Goal: Communication & Community: Answer question/provide support

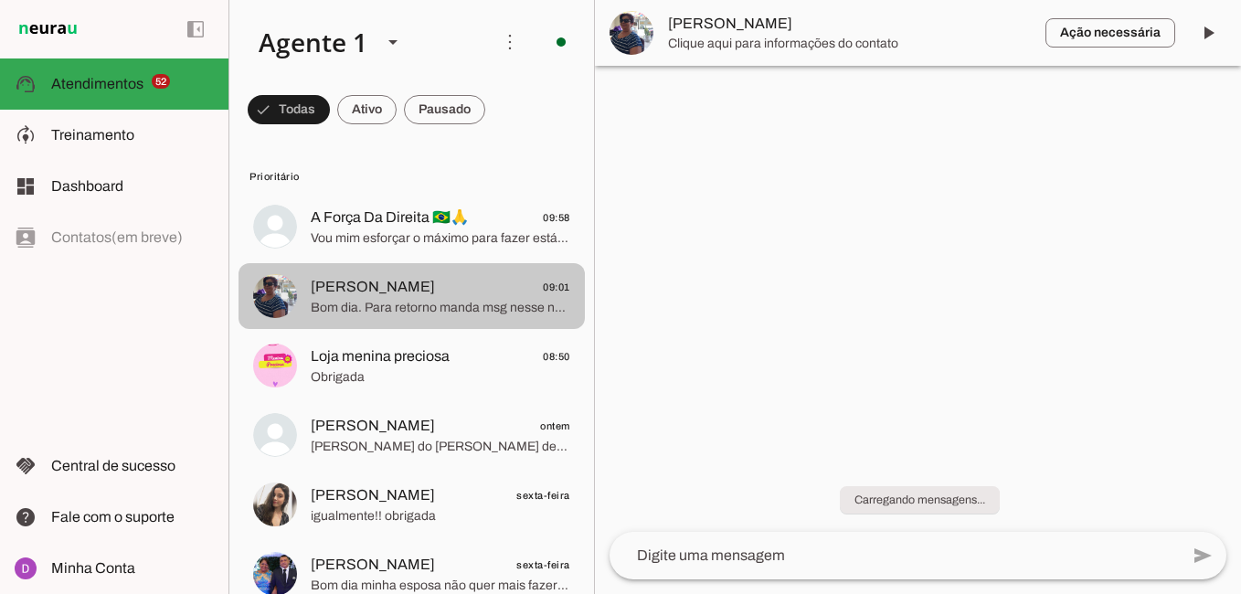
scroll to position [3, 0]
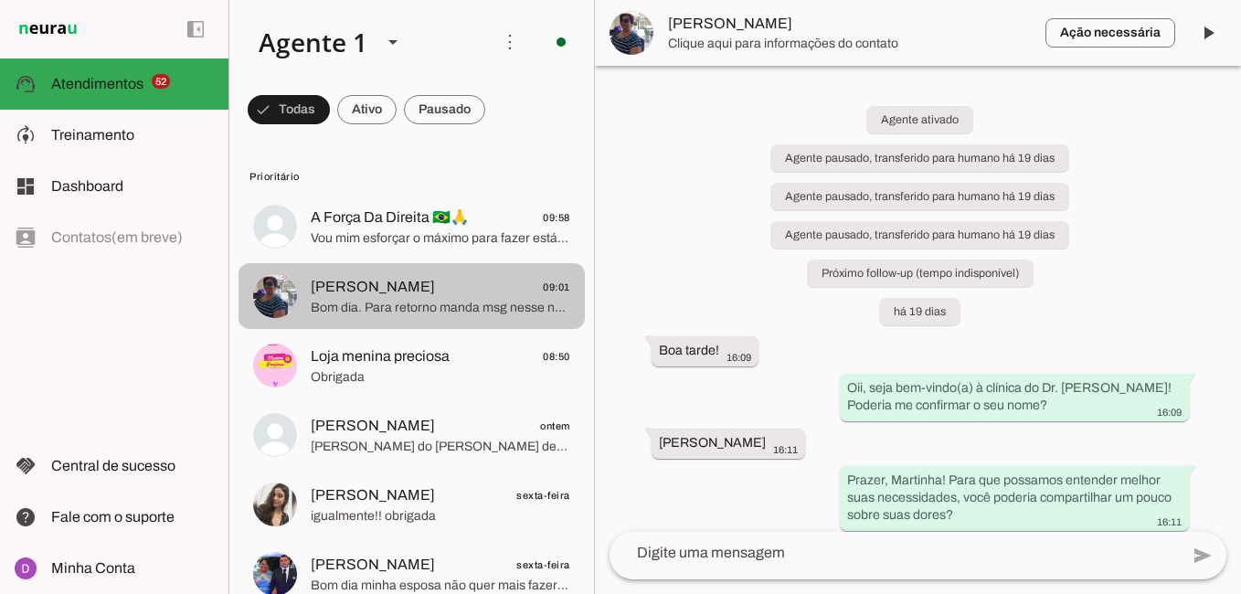
drag, startPoint x: 425, startPoint y: 300, endPoint x: 849, endPoint y: 426, distance: 442.4
click at [425, 301] on span "Bom dia. Para retorno manda msg nesse número" at bounding box center [441, 308] width 260 height 18
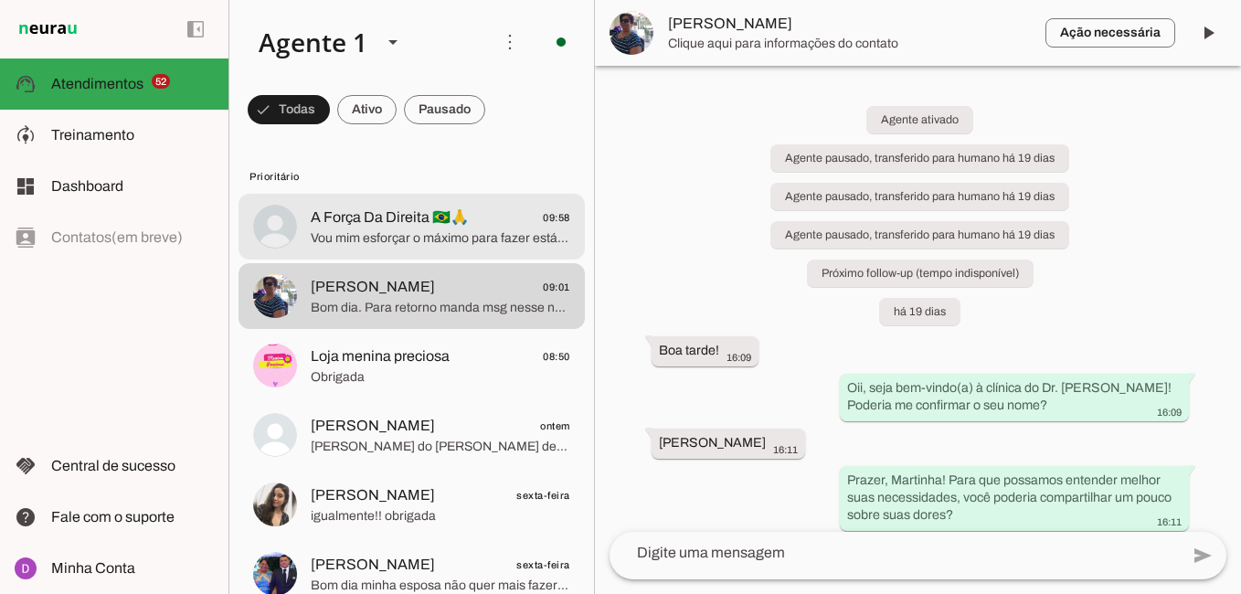
click at [447, 242] on span "Vou mim esforçar o máximo para fazer está nova avaliação" at bounding box center [441, 238] width 260 height 18
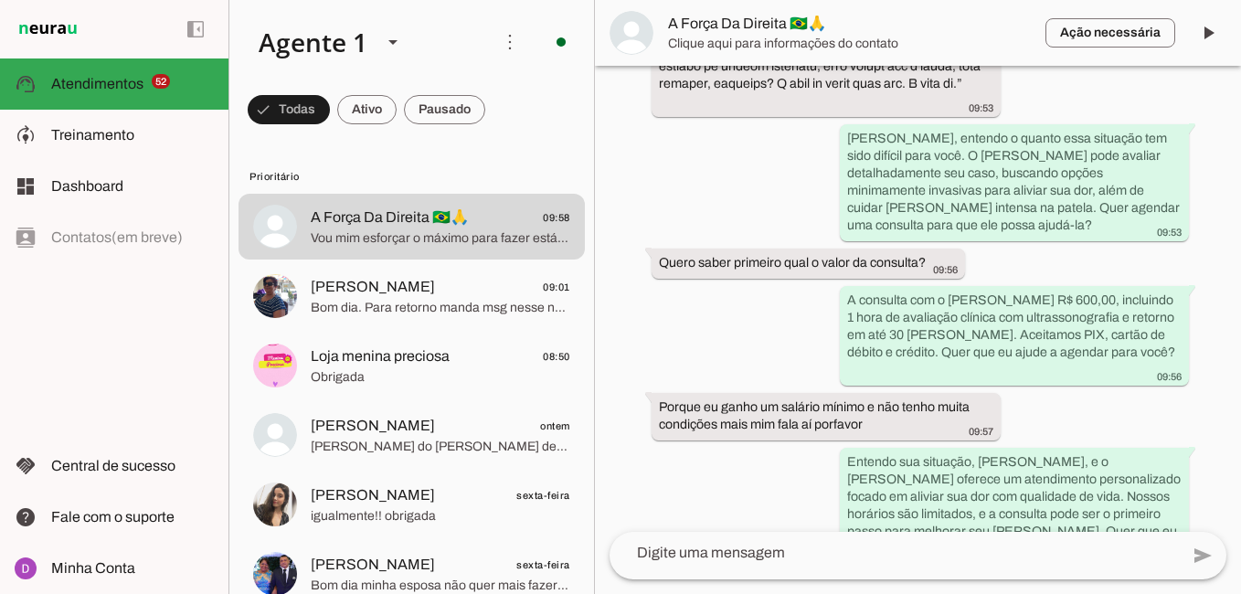
scroll to position [1466, 0]
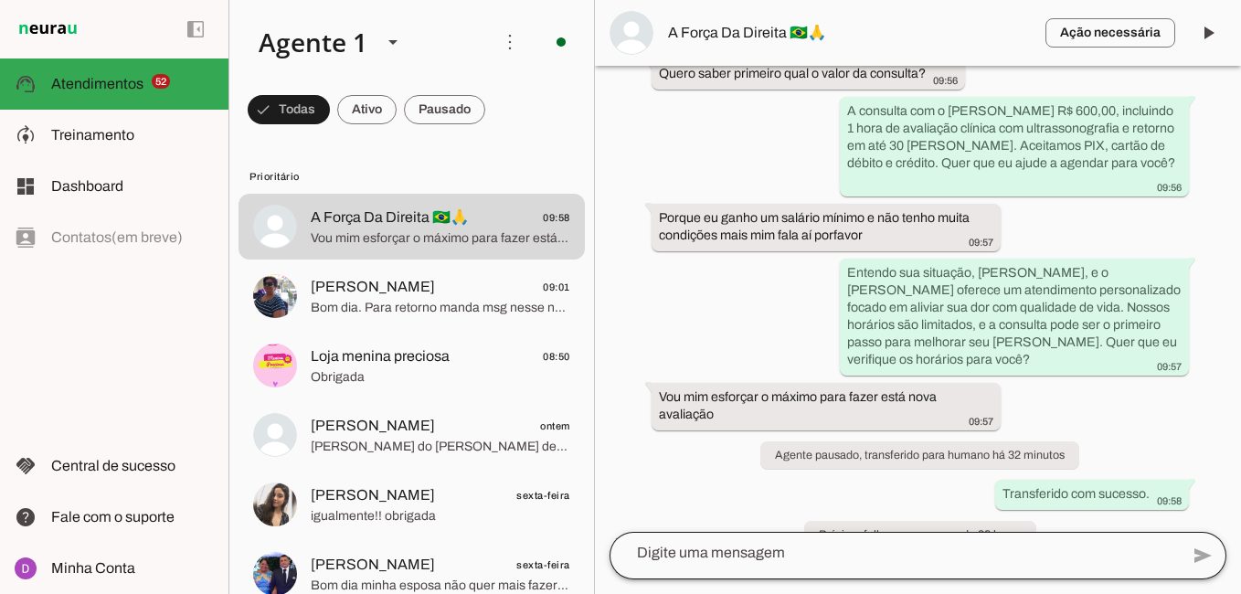
click at [749, 568] on div at bounding box center [894, 553] width 569 height 48
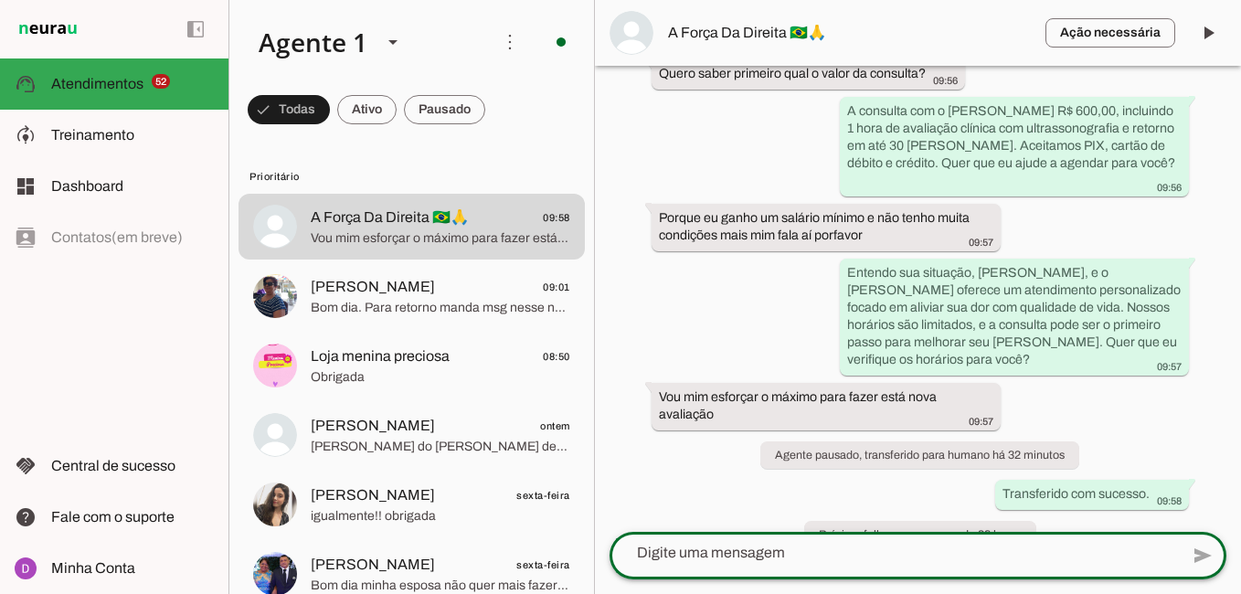
click at [750, 560] on textarea at bounding box center [894, 553] width 569 height 22
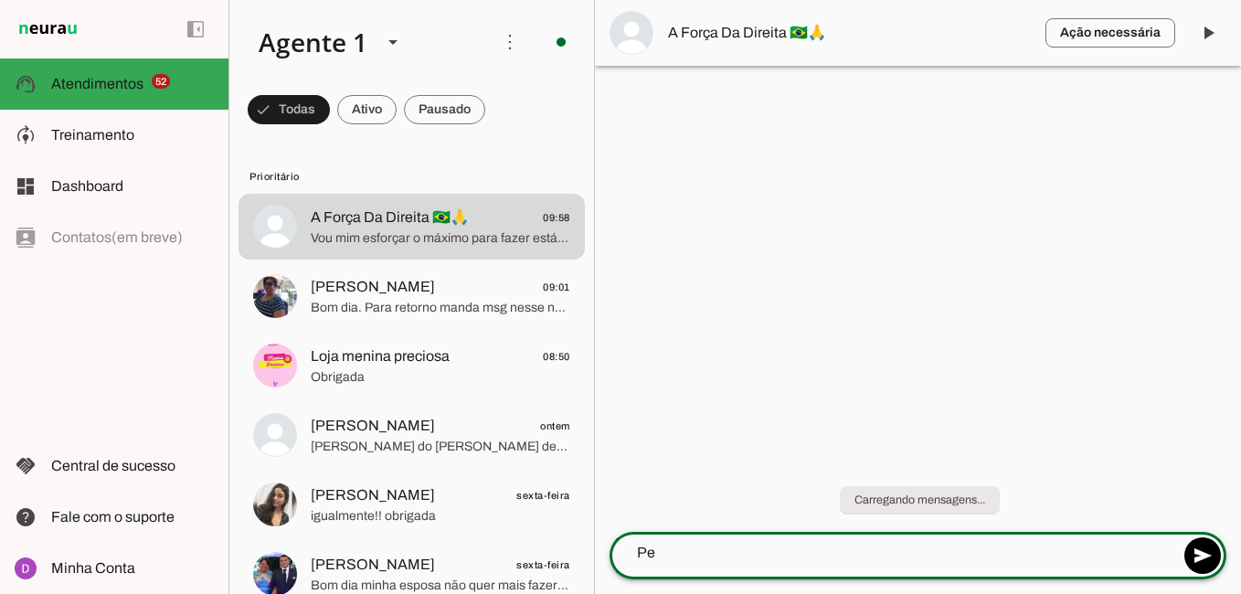
scroll to position [0, 0]
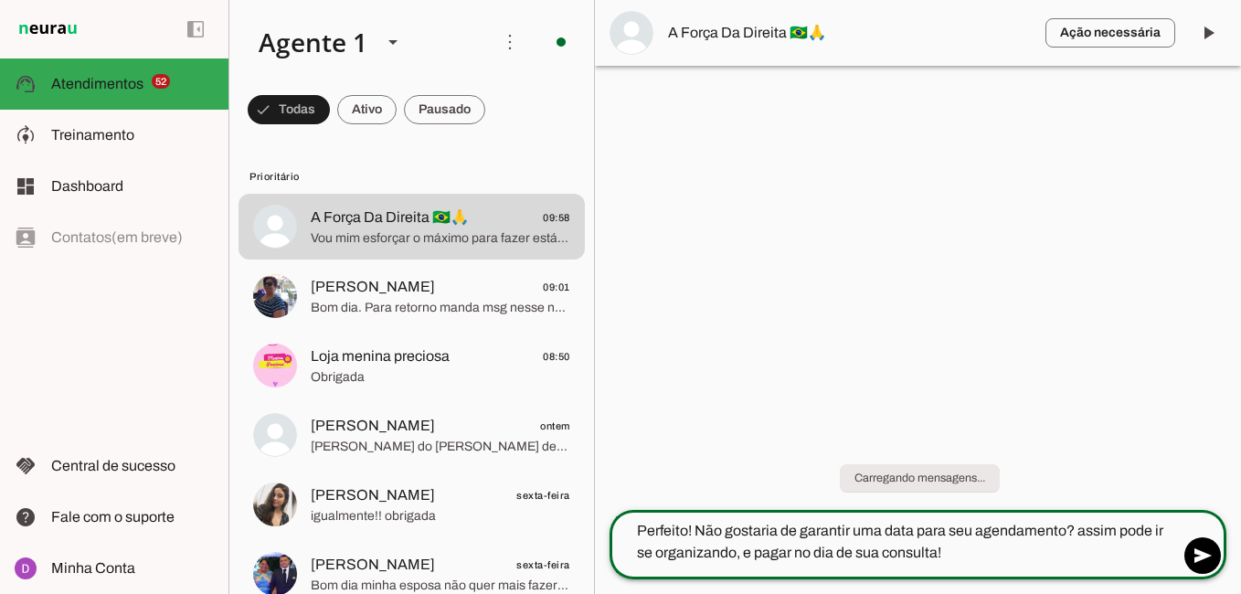
type textarea "Perfeito! Não gostaria de garantir uma data para seu agendamento? assim pode ir…"
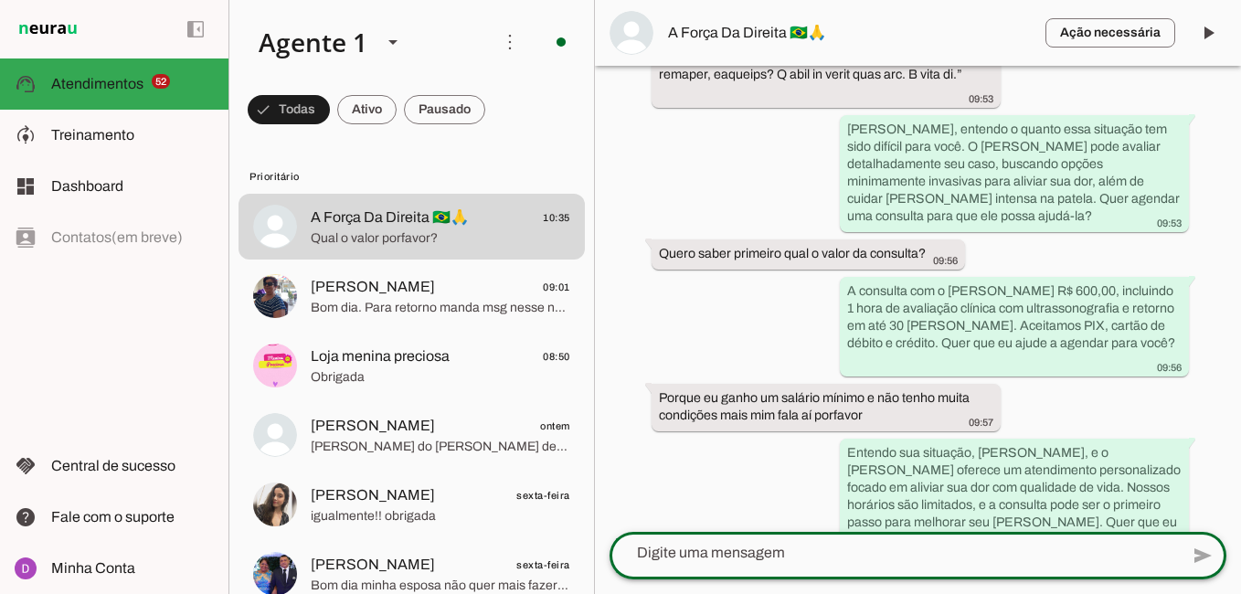
scroll to position [1571, 0]
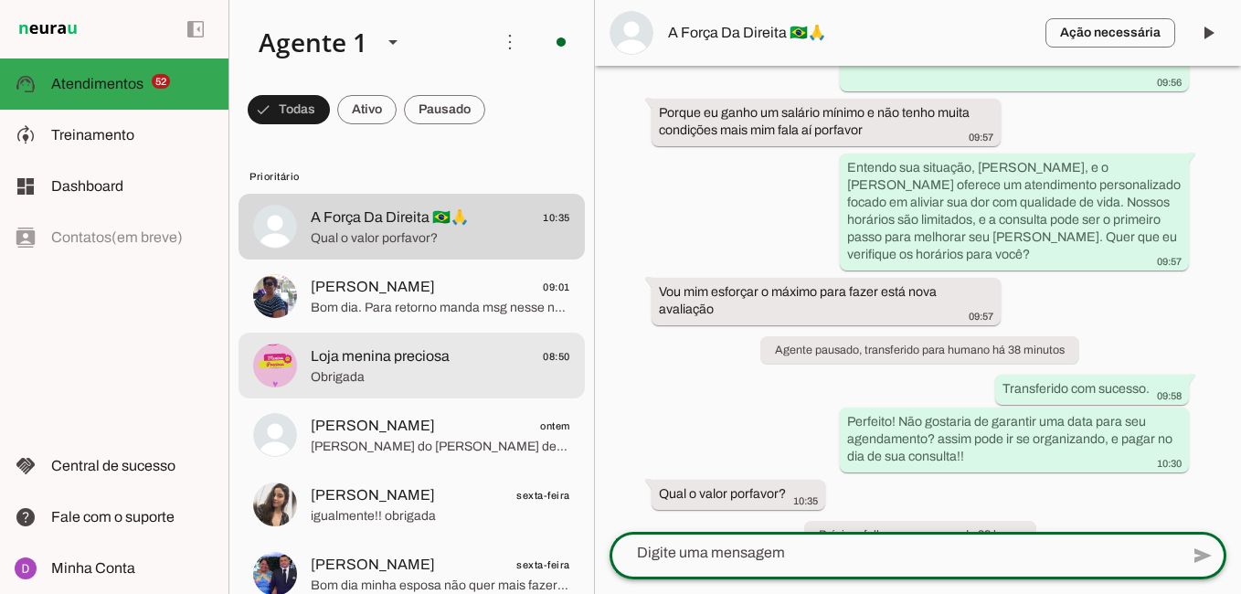
click at [455, 378] on span "Obrigada" at bounding box center [441, 377] width 260 height 18
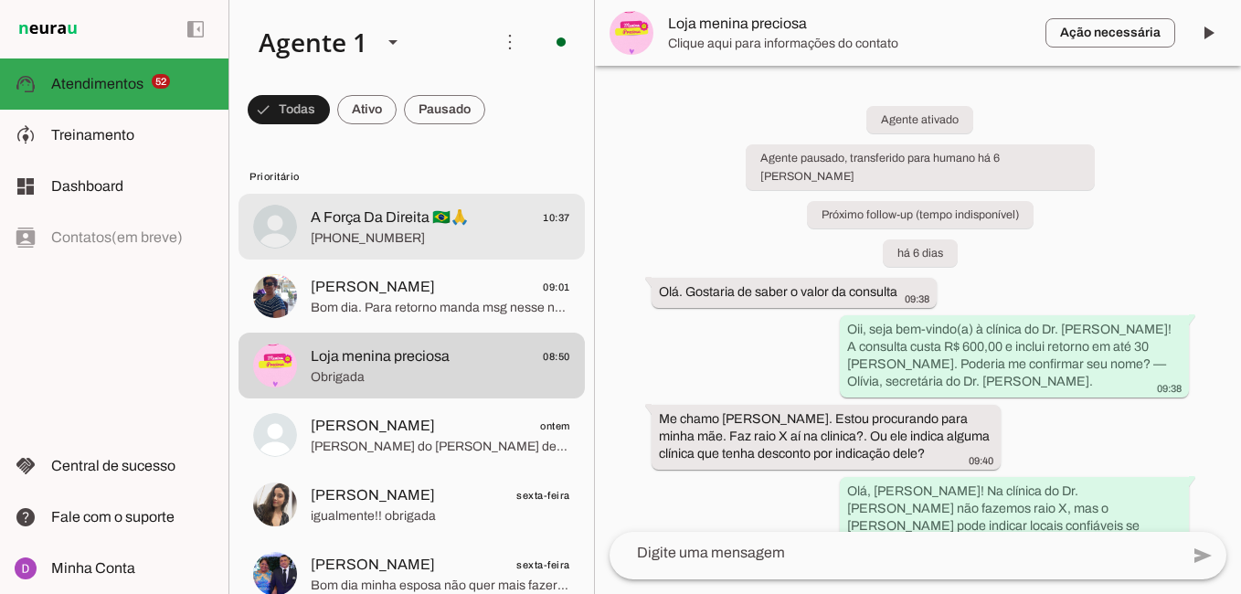
click at [385, 209] on span "A Força Da Direita 🇧🇷🙏" at bounding box center [390, 218] width 158 height 22
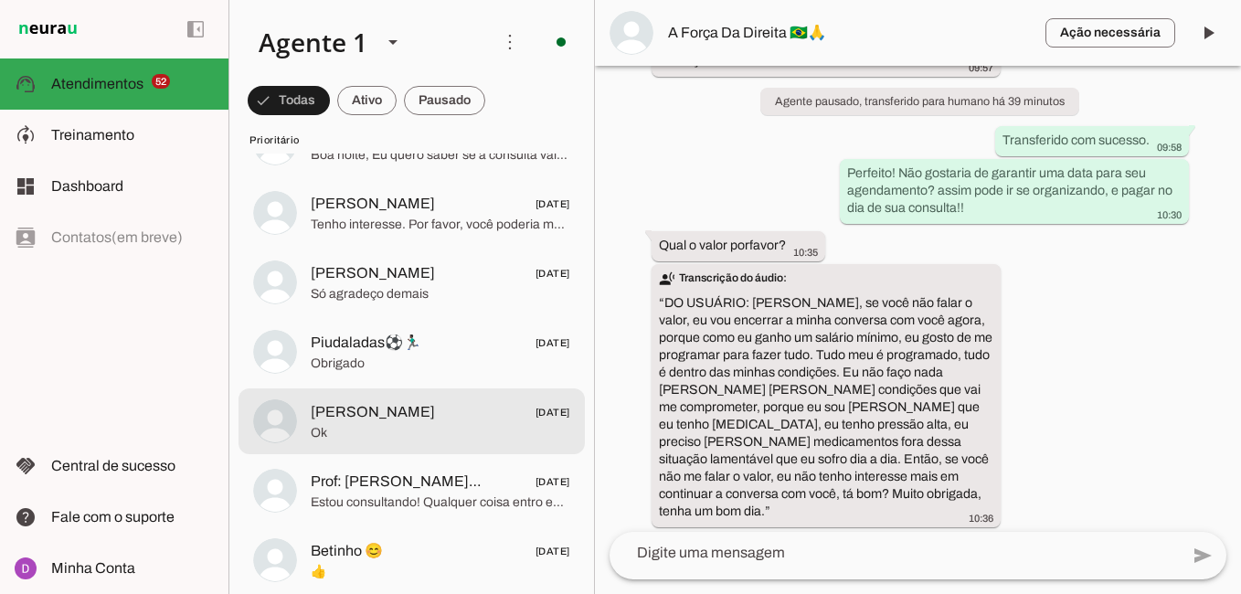
scroll to position [571, 0]
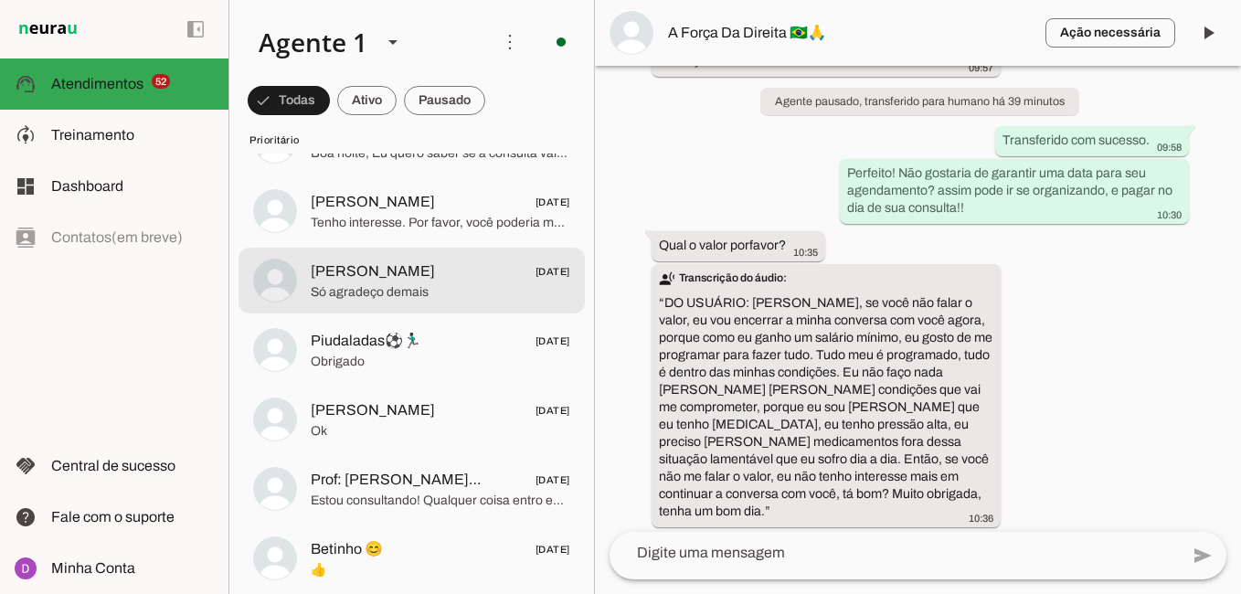
click at [400, 290] on span "Só agradeço demais" at bounding box center [441, 292] width 260 height 18
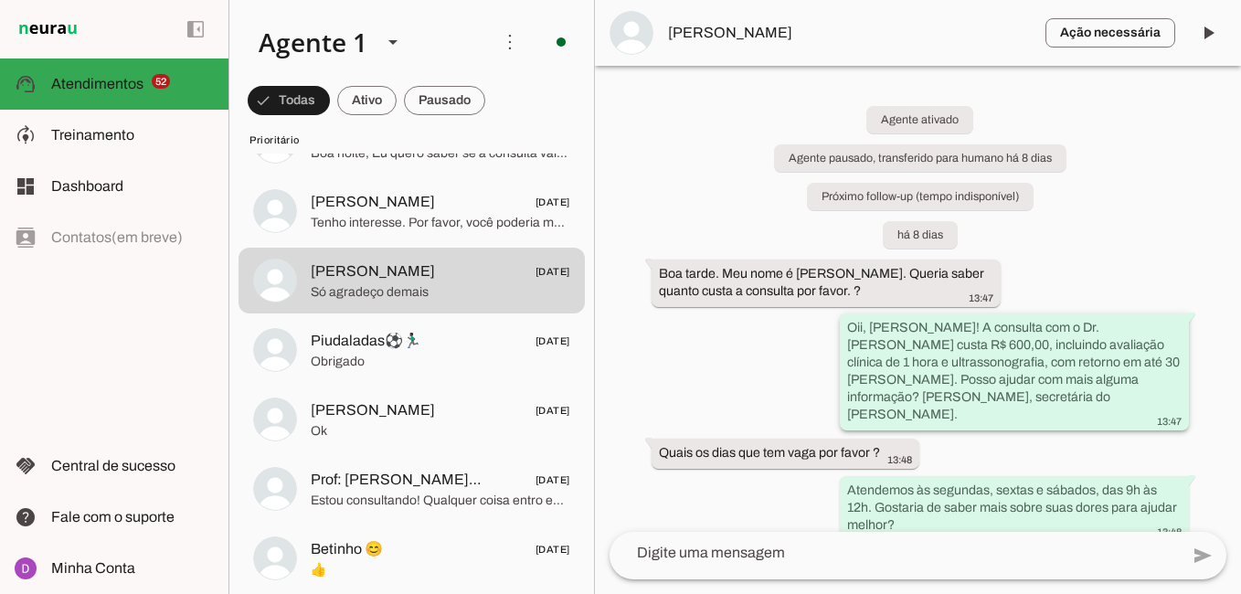
drag, startPoint x: 915, startPoint y: 328, endPoint x: 1101, endPoint y: 366, distance: 190.2
click at [0, 0] on slot "Oii, [PERSON_NAME]! A consulta com o Dr. [PERSON_NAME] custa R$ 600,00, incluin…" at bounding box center [0, 0] width 0 height 0
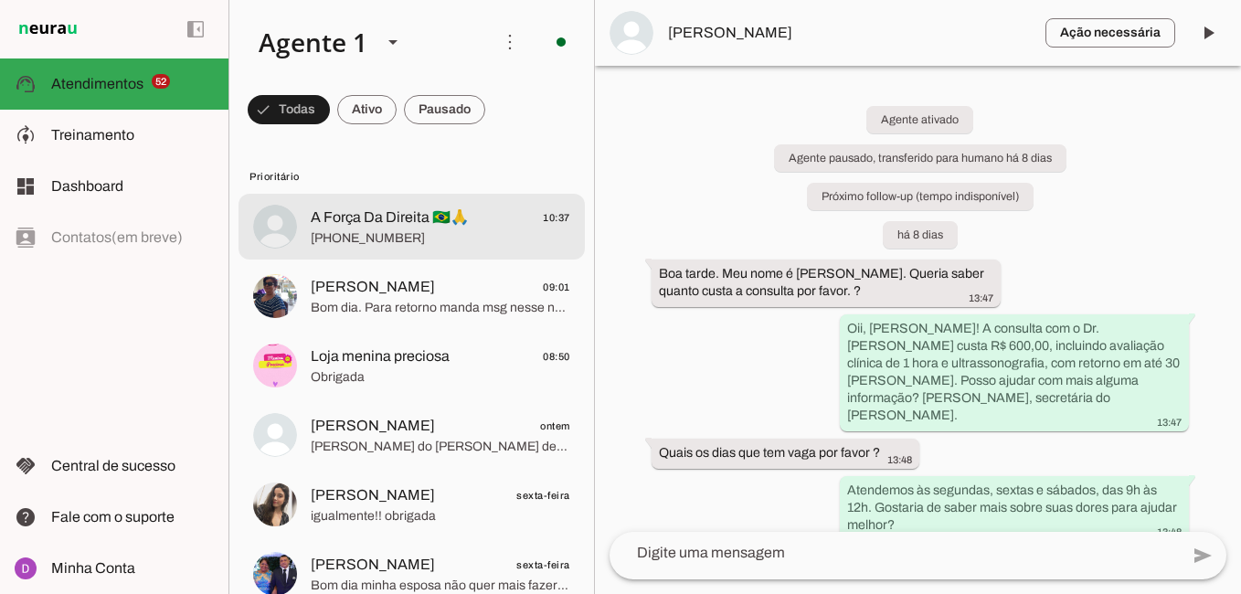
drag, startPoint x: 350, startPoint y: 233, endPoint x: 504, endPoint y: 329, distance: 181.1
click at [349, 231] on span "[PHONE_NUMBER]" at bounding box center [441, 238] width 260 height 18
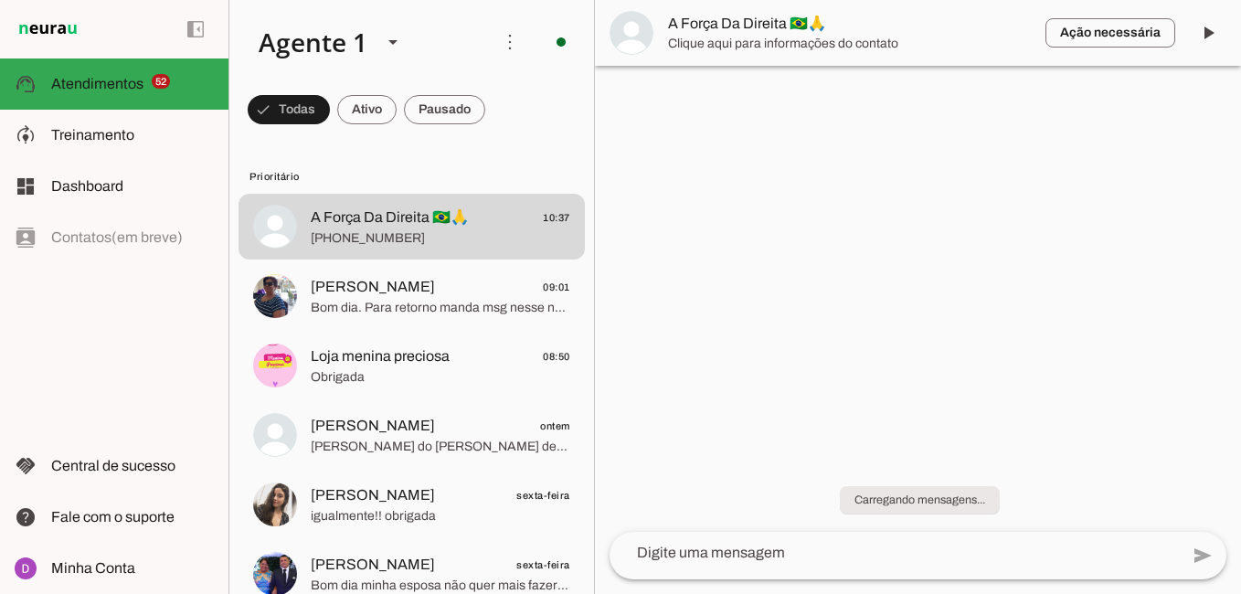
click at [778, 549] on textarea at bounding box center [894, 553] width 569 height 22
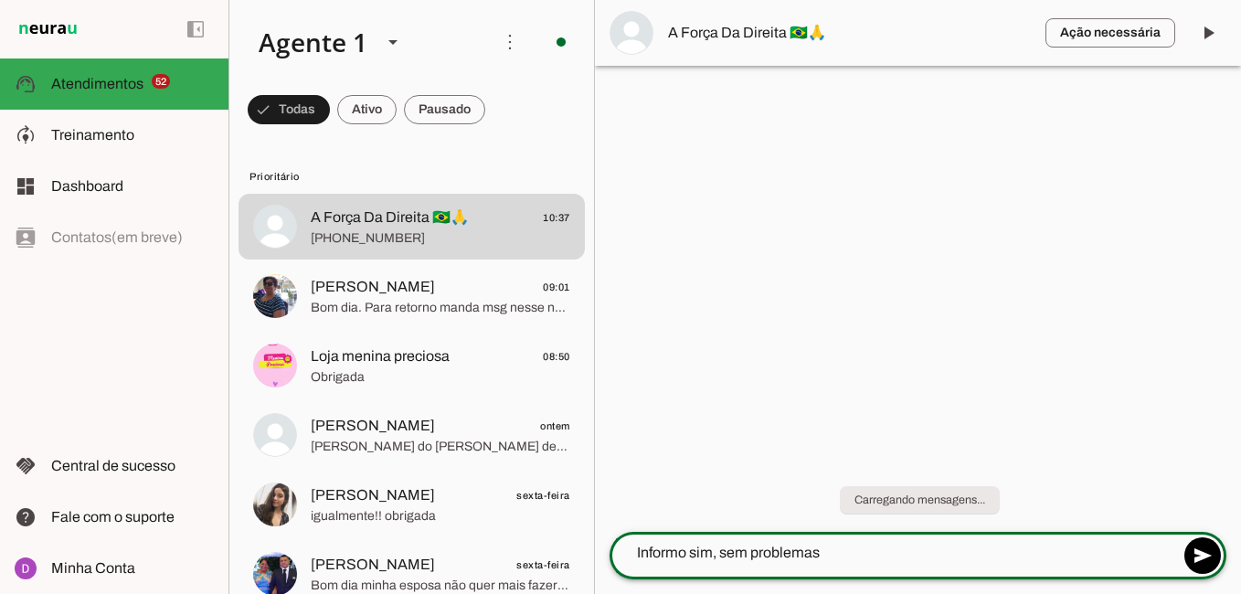
type textarea "Informo sim, sem problemas!"
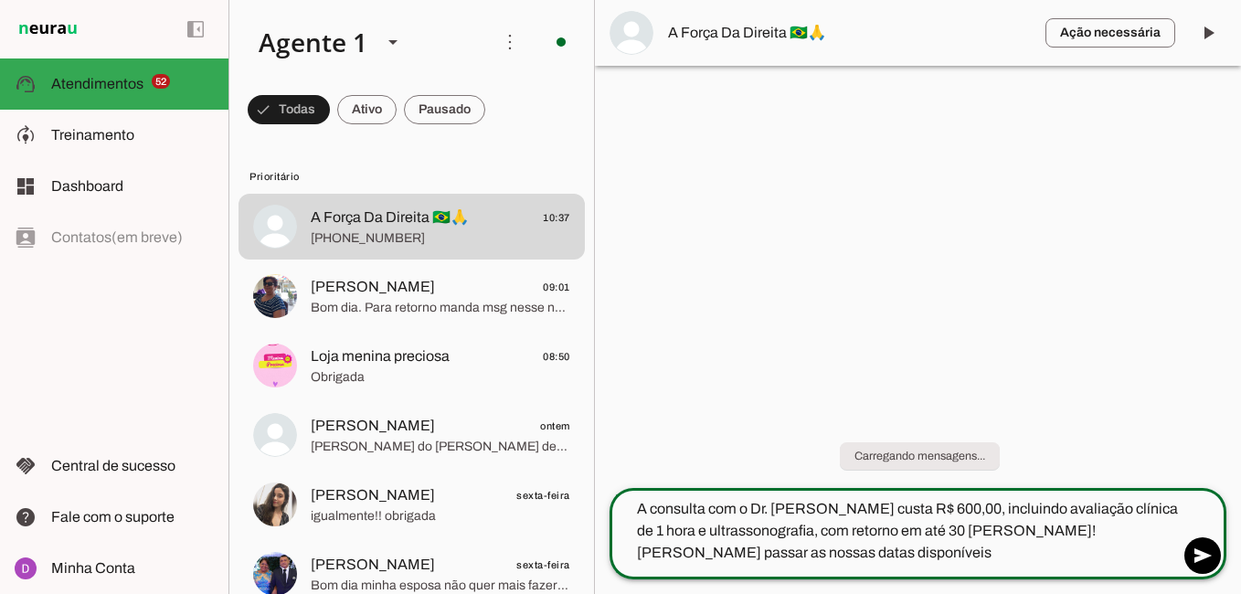
type textarea "A consulta com o Dr. [PERSON_NAME] custa R$ 600,00, incluindo avaliação clínica…"
click at [1057, 536] on textarea "A consulta com o Dr. [PERSON_NAME] custa R$ 600,00, incluindo avaliação clínica…" at bounding box center [894, 531] width 569 height 66
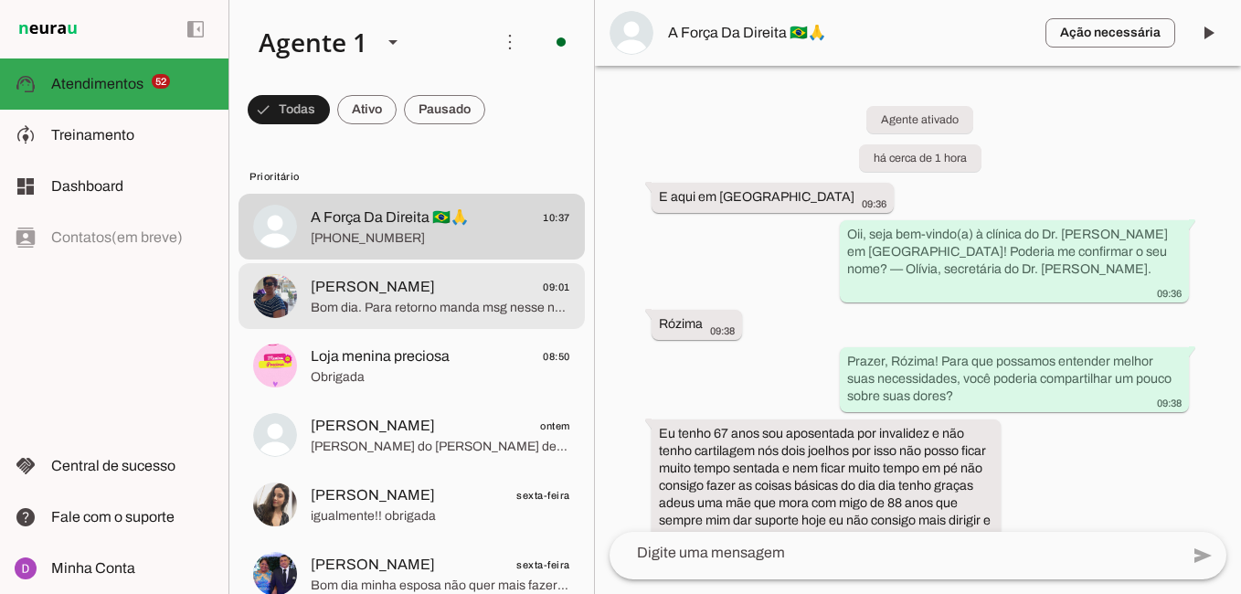
click at [463, 304] on span "Bom dia. Para retorno manda msg nesse número" at bounding box center [441, 308] width 260 height 18
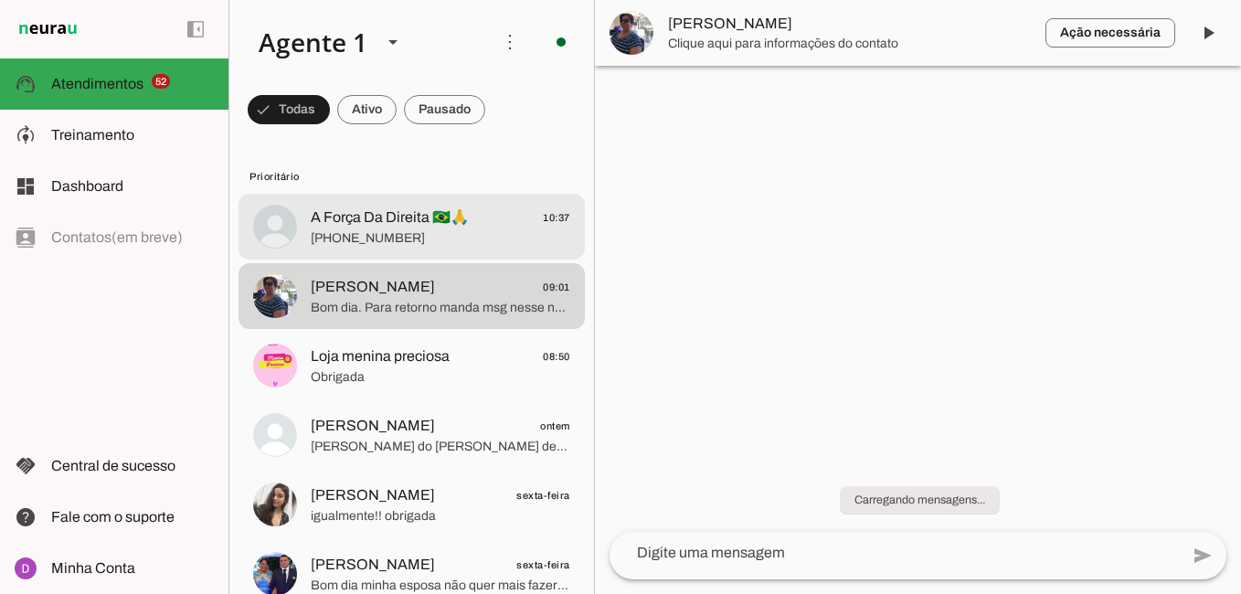
click at [389, 214] on span "A Força Da Direita 🇧🇷🙏" at bounding box center [390, 218] width 158 height 22
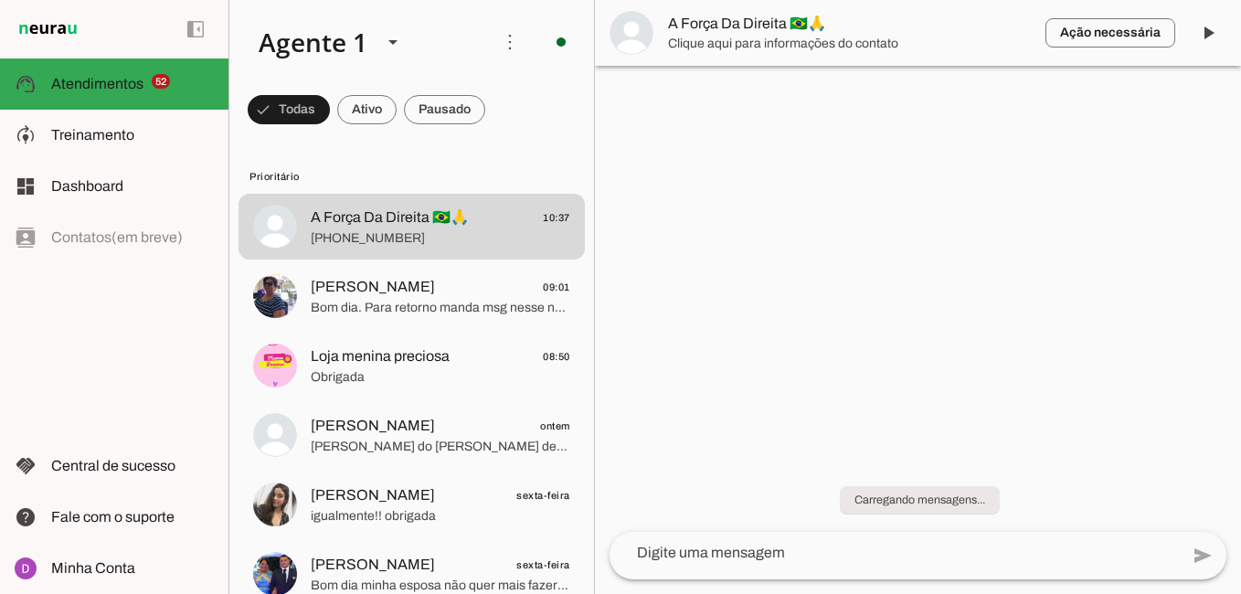
scroll to position [1942, 0]
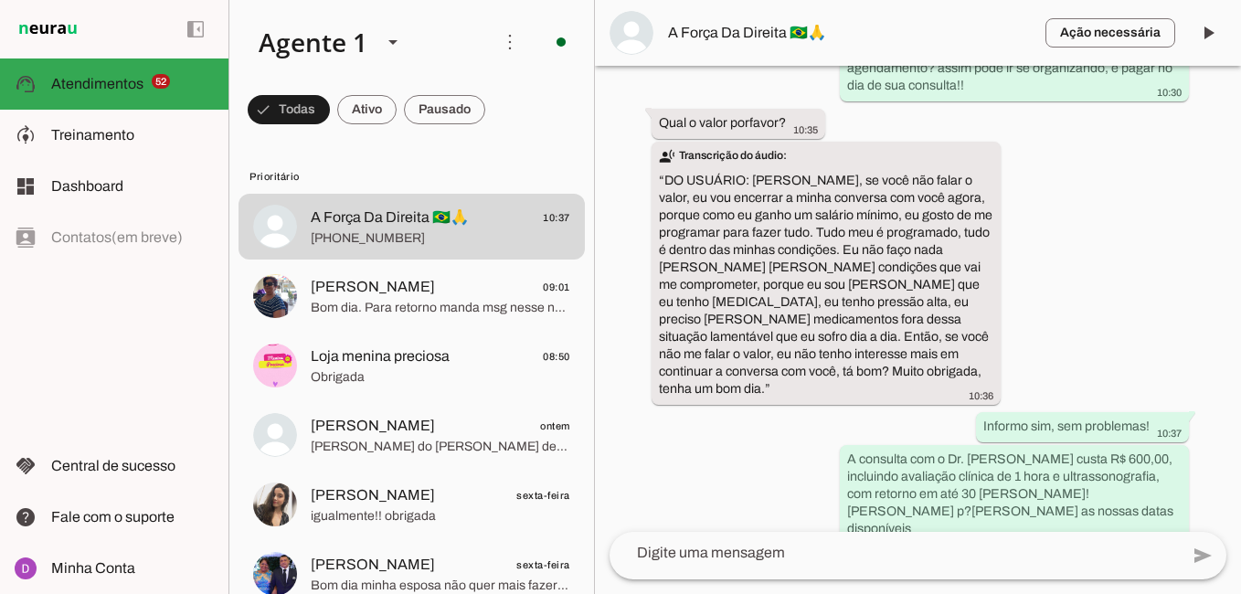
click at [1022, 547] on textarea at bounding box center [894, 553] width 569 height 22
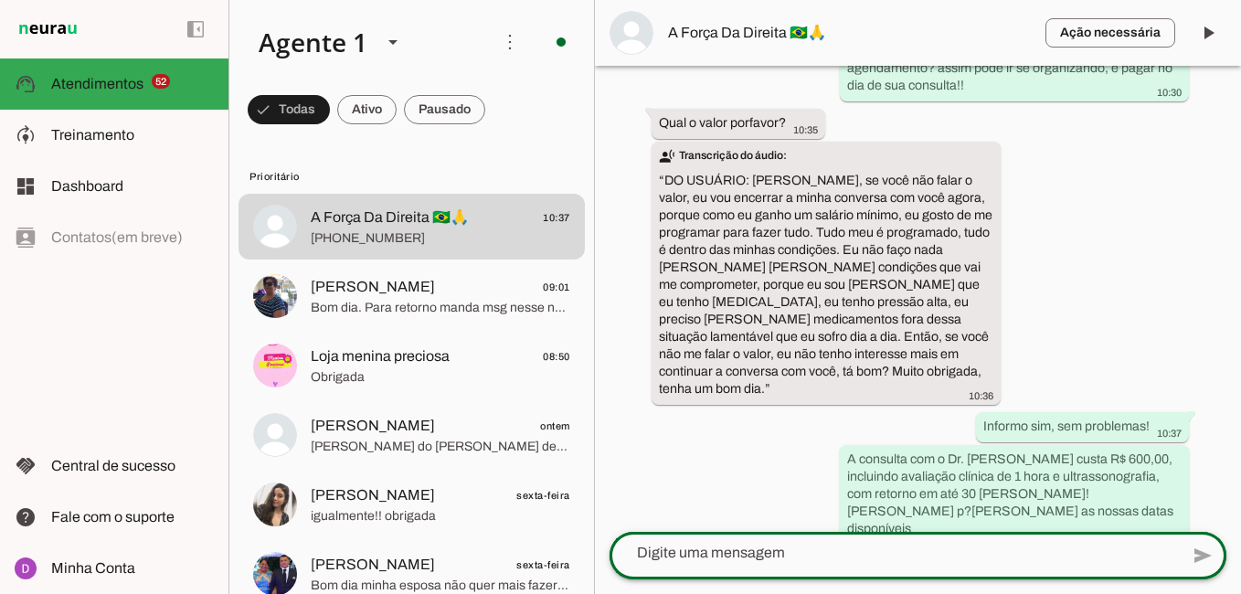
click at [707, 564] on div at bounding box center [894, 553] width 569 height 48
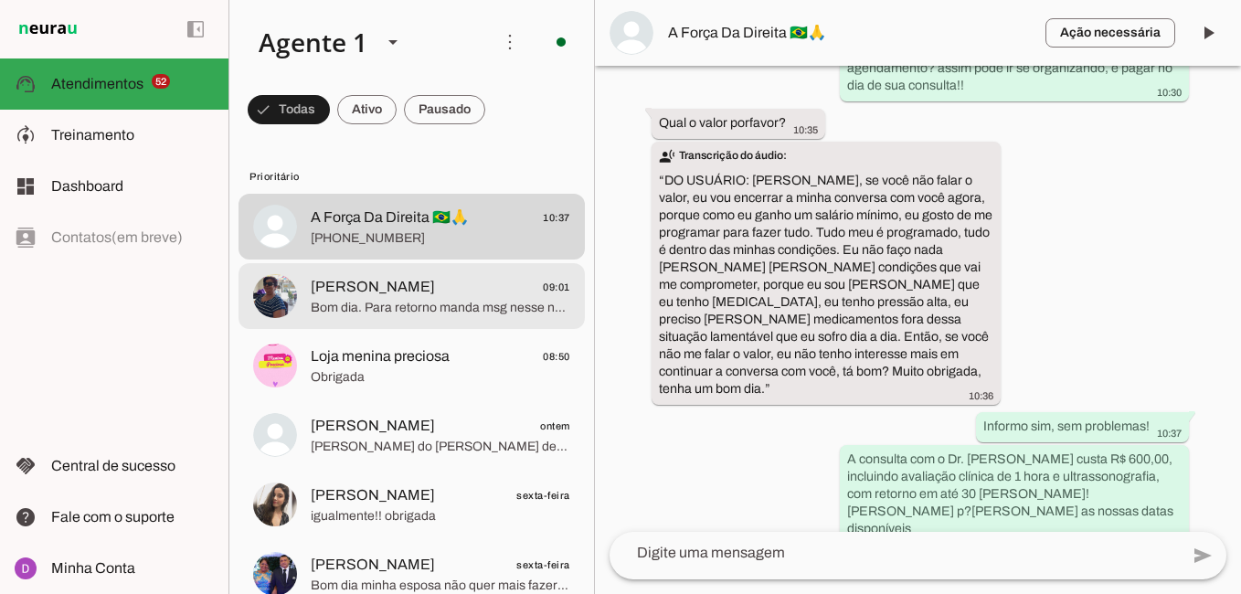
click at [430, 324] on md-item "[PERSON_NAME] 09:01 Bom dia. Para retorno manda msg nesse número" at bounding box center [412, 296] width 346 height 66
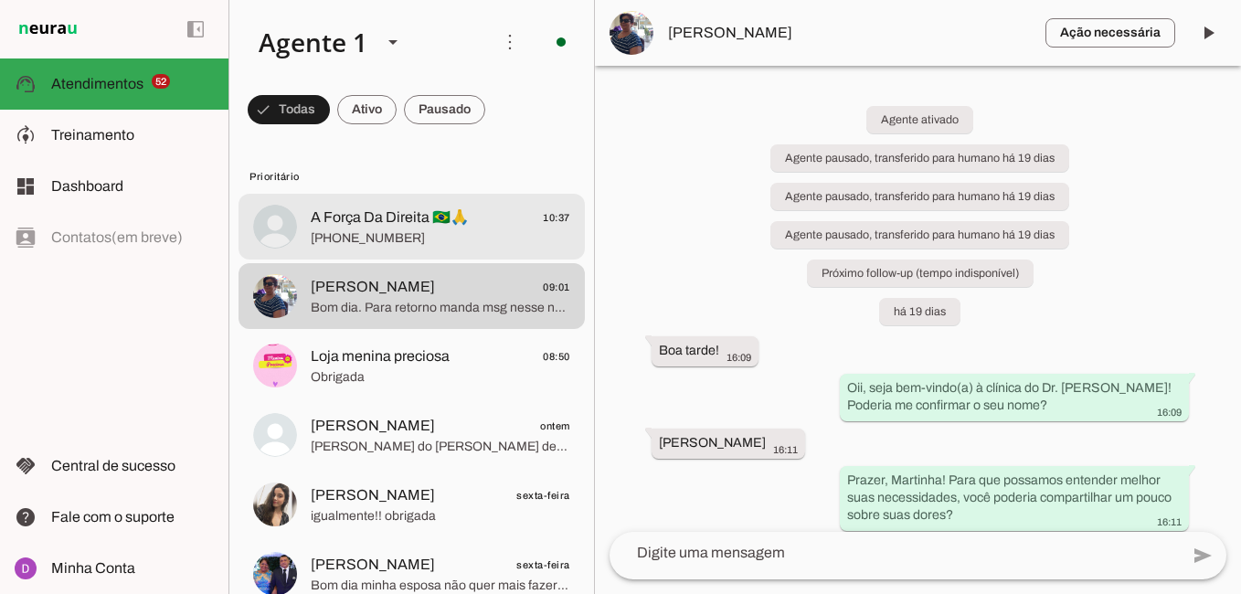
click at [451, 232] on span "[PHONE_NUMBER]" at bounding box center [441, 238] width 260 height 18
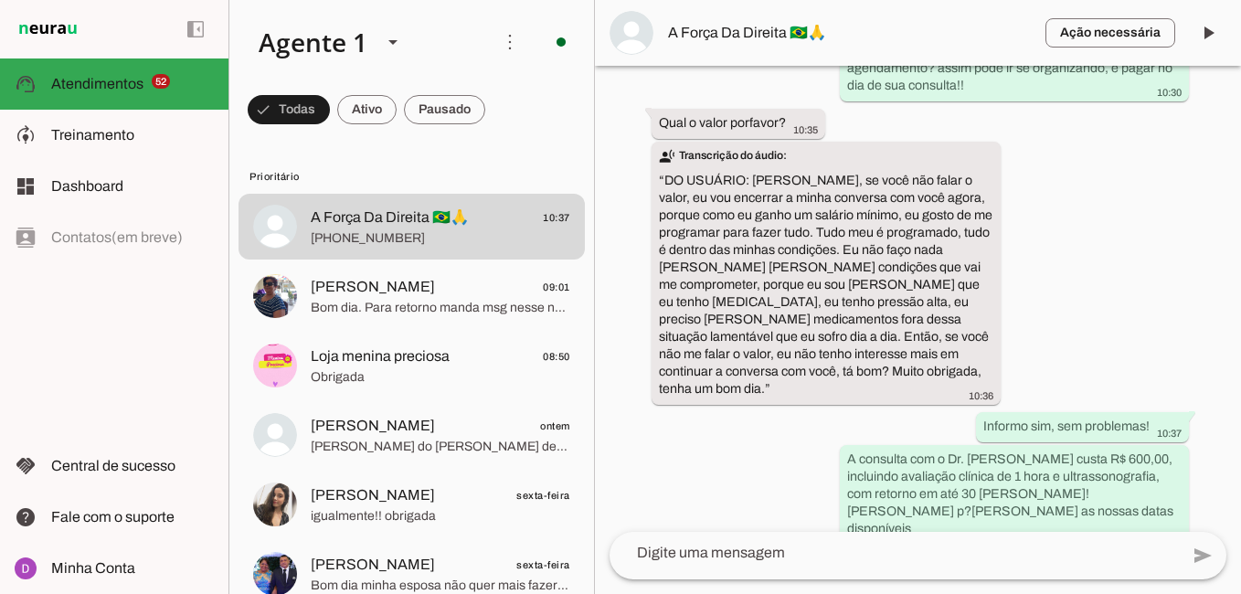
scroll to position [2025, 0]
